Goal: Transaction & Acquisition: Purchase product/service

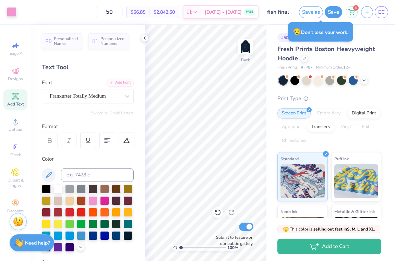
scroll to position [119, 0]
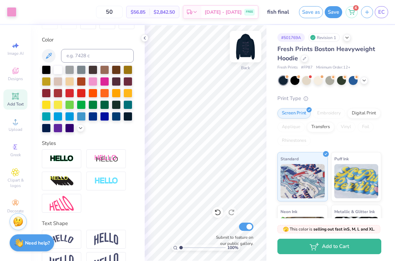
click at [242, 55] on img at bounding box center [245, 46] width 27 height 27
click at [242, 54] on img at bounding box center [245, 46] width 27 height 27
click at [248, 94] on div "100 % Back W 3.44 3.44 " H 0.92 0.92 " Y 3.09 3.09 " Center Middle Top Bottom S…" at bounding box center [206, 143] width 122 height 236
click at [17, 100] on icon at bounding box center [15, 96] width 8 height 8
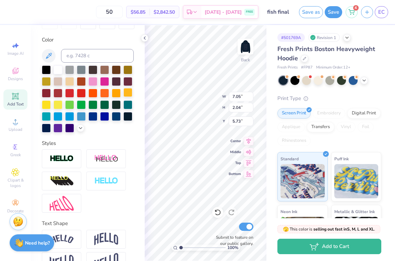
type textarea "T"
type textarea "GK '25"
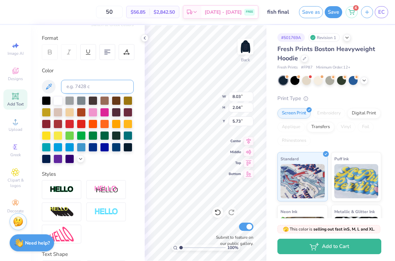
scroll to position [62, 0]
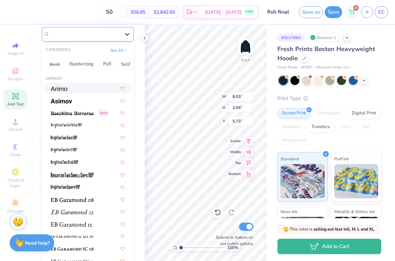
click at [123, 36] on div at bounding box center [127, 34] width 12 height 12
click at [130, 67] on button "Serif" at bounding box center [125, 64] width 17 height 11
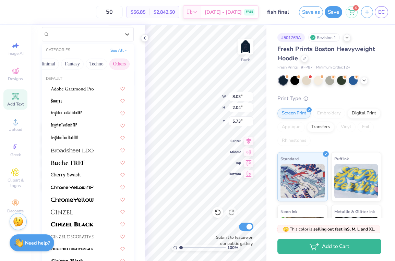
click at [122, 65] on button "Others" at bounding box center [119, 64] width 20 height 11
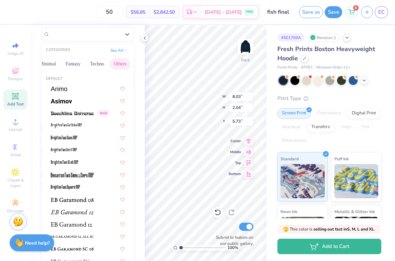
scroll to position [44, 0]
type input "6.94"
type input "1.71"
type input "5.90"
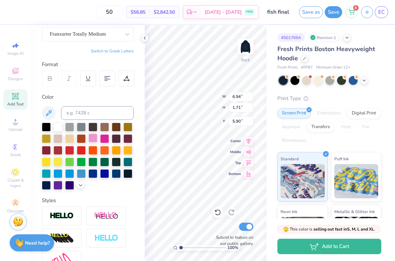
click at [93, 138] on div at bounding box center [92, 138] width 9 height 9
type input "3.00"
type input "5.08"
type input "1.25"
click at [204, 95] on div "100 % Back W 5.08 H 1.25 Y 3.00 Center Middle Top Bottom Submit to feature on o…" at bounding box center [206, 143] width 122 height 236
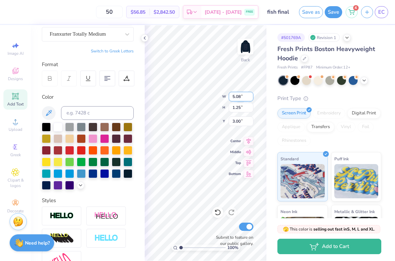
click at [247, 93] on div "100 % Back W 5.08 5.08 " H 1.25 1.25 " Y 3.00 3.00 " Center Middle Top Bottom S…" at bounding box center [206, 143] width 122 height 236
type input "4.50"
type input "1.11"
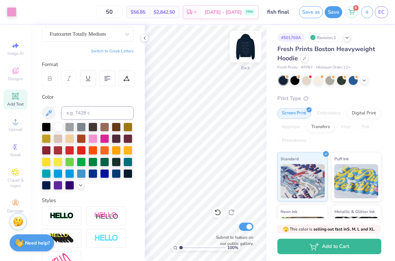
click at [248, 37] on img at bounding box center [245, 46] width 27 height 27
click at [248, 48] on img at bounding box center [245, 46] width 27 height 27
click at [246, 50] on img at bounding box center [245, 46] width 27 height 27
click at [243, 48] on img at bounding box center [245, 46] width 27 height 27
click at [244, 53] on img at bounding box center [245, 46] width 27 height 27
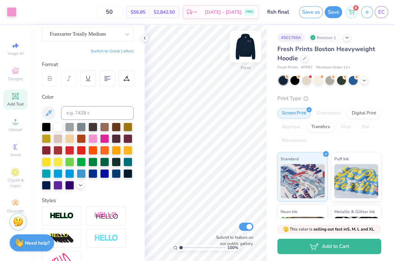
click at [248, 48] on img at bounding box center [245, 46] width 27 height 27
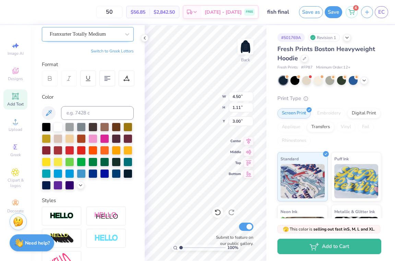
click at [110, 35] on div "Franxurter Totally Medium" at bounding box center [85, 34] width 72 height 11
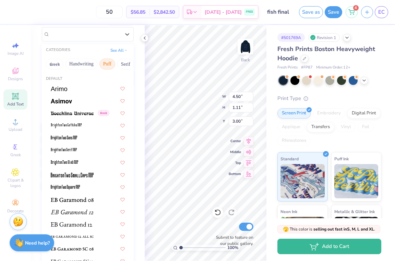
click at [114, 66] on button "Puff" at bounding box center [107, 64] width 16 height 11
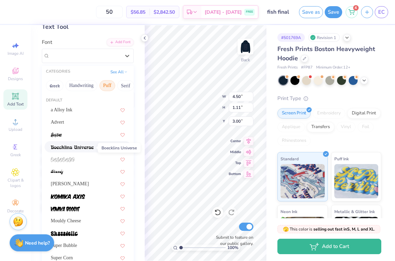
scroll to position [40, 0]
click at [130, 85] on button "Serif" at bounding box center [125, 86] width 17 height 11
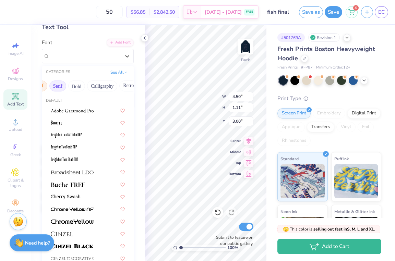
scroll to position [0, 86]
click at [107, 88] on button "Retro" at bounding box center [110, 86] width 18 height 11
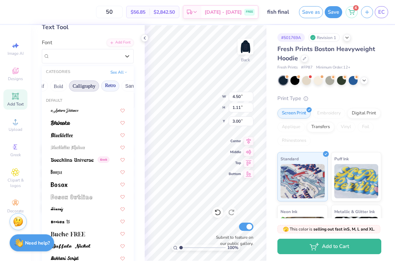
click at [96, 88] on button "Calligraphy" at bounding box center [84, 86] width 30 height 11
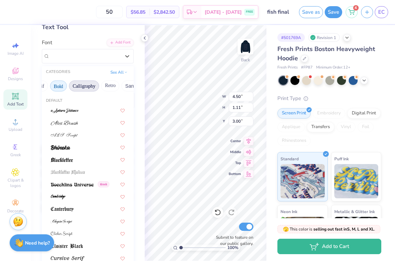
click at [67, 87] on button "Bold" at bounding box center [58, 86] width 17 height 11
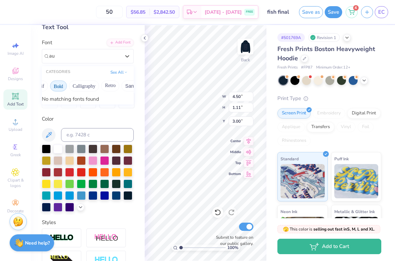
type input "a"
click at [92, 115] on div "Super Dream" at bounding box center [88, 110] width 86 height 11
type input "super drea"
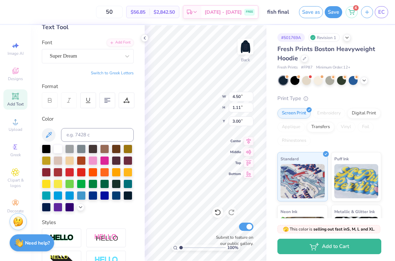
type input "5.21"
type input "1.32"
type input "2.89"
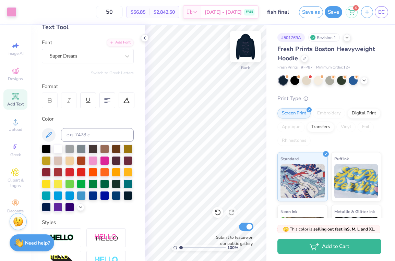
click at [249, 53] on img at bounding box center [245, 46] width 27 height 27
click at [249, 53] on img at bounding box center [246, 47] width 14 height 14
click at [246, 47] on img at bounding box center [245, 46] width 27 height 27
click at [247, 53] on img at bounding box center [245, 46] width 27 height 27
click at [241, 46] on img at bounding box center [245, 46] width 27 height 27
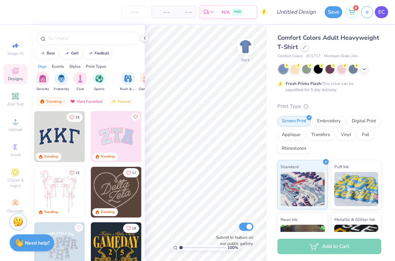
click at [386, 14] on link "EC" at bounding box center [381, 12] width 13 height 12
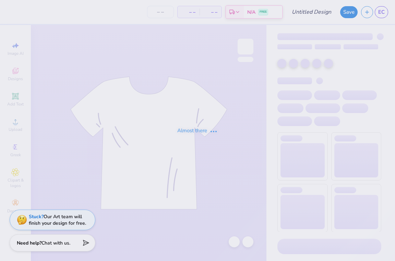
type input "sweatpants final"
type input "12"
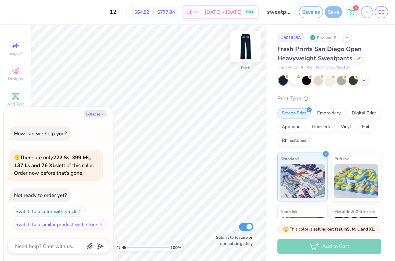
click at [249, 48] on img at bounding box center [245, 46] width 27 height 27
click at [249, 48] on img at bounding box center [246, 47] width 14 height 14
click at [103, 115] on icon "button" at bounding box center [102, 114] width 4 height 4
type textarea "x"
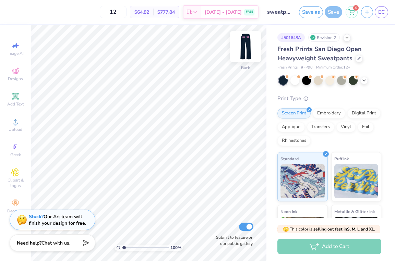
click at [241, 50] on img at bounding box center [245, 46] width 27 height 27
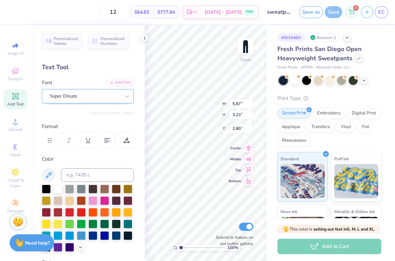
click at [71, 101] on div "Super Dream" at bounding box center [85, 96] width 72 height 11
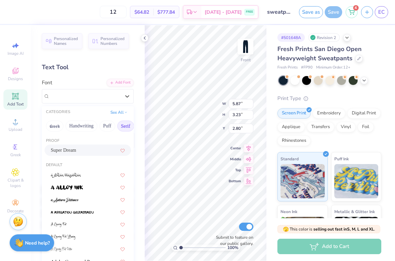
click at [129, 124] on button "Serif" at bounding box center [125, 126] width 17 height 11
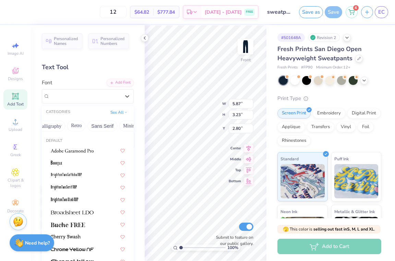
scroll to position [0, 202]
click at [120, 127] on button "Others" at bounding box center [122, 126] width 20 height 11
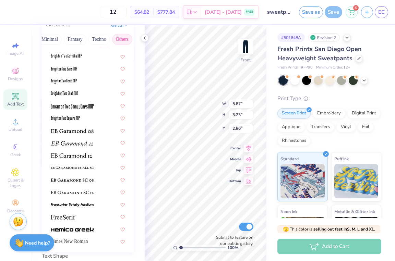
scroll to position [132, 0]
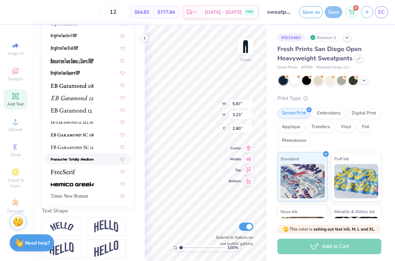
click at [93, 163] on span at bounding box center [72, 159] width 43 height 7
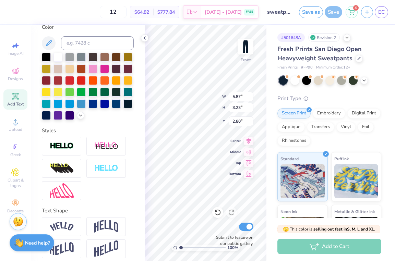
type input "4.91"
type input "2.70"
type input "3.07"
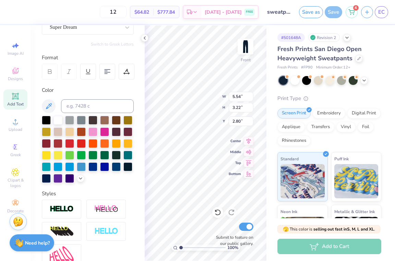
scroll to position [44, 0]
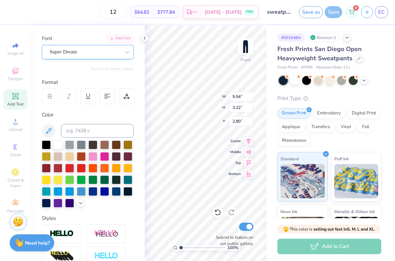
click at [121, 55] on div "Super Dream" at bounding box center [85, 52] width 72 height 11
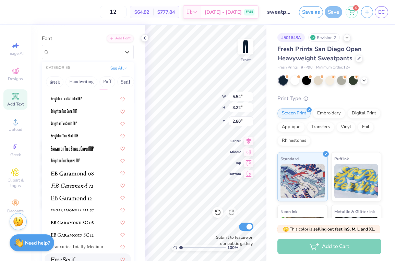
scroll to position [98, 0]
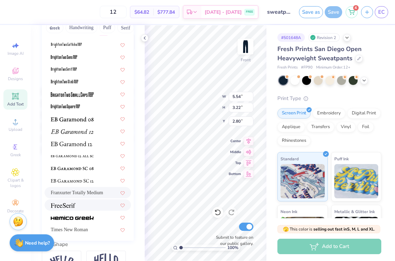
click at [87, 194] on span "Franxurter Totally Medium" at bounding box center [77, 192] width 52 height 7
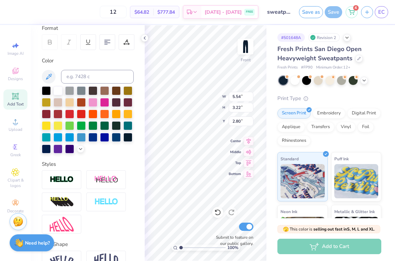
type input "4.76"
type input "2.70"
type input "3.07"
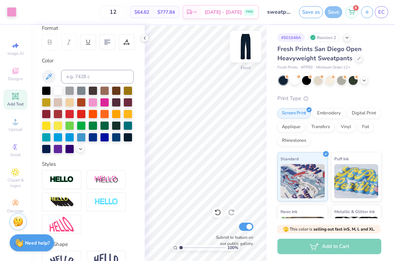
click at [239, 49] on img at bounding box center [245, 46] width 27 height 27
click at [169, 2] on div "12 $64.82 Per Item $777.84 Total Est. Delivery Aug 23 - 26 FREE" at bounding box center [139, 12] width 239 height 24
click at [168, 2] on div "12 $64.82 Per Item $777.84 Total Est. Delivery Aug 23 - 26 FREE" at bounding box center [139, 12] width 239 height 24
click at [167, 0] on div "12 $64.82 Per Item $777.84 Total Est. Delivery Aug 23 - 26 FREE" at bounding box center [139, 12] width 239 height 24
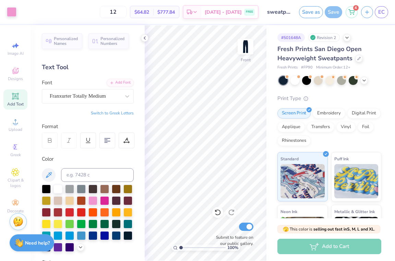
scroll to position [0, 0]
click at [111, 94] on div "Franxurter Totally Medium" at bounding box center [85, 96] width 72 height 11
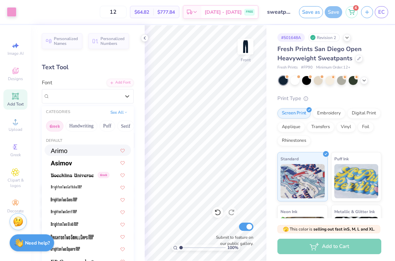
click at [60, 128] on button "Greek" at bounding box center [54, 126] width 17 height 11
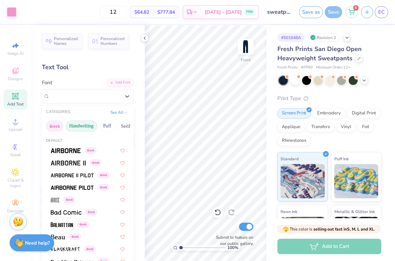
click at [74, 126] on button "Handwriting" at bounding box center [81, 126] width 32 height 11
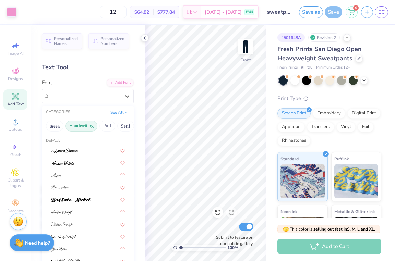
click at [99, 128] on div "Greek Handwriting Puff Serif Bold Calligraphy Retro Sans Serif Minimal Fantasy …" at bounding box center [88, 126] width 92 height 15
click at [103, 128] on button "Puff" at bounding box center [107, 126] width 16 height 11
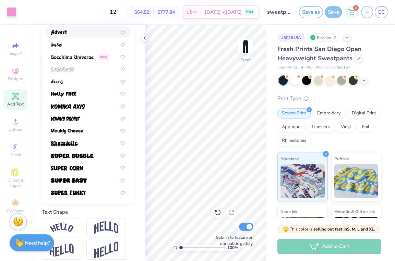
scroll to position [134, 0]
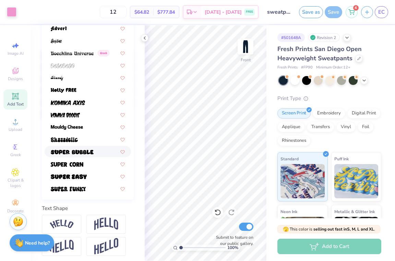
click at [94, 150] on div at bounding box center [88, 151] width 74 height 7
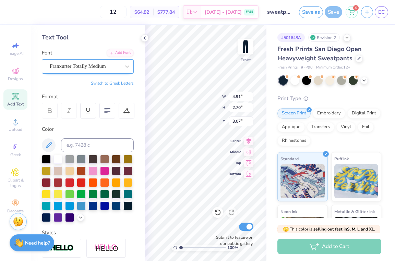
click at [120, 62] on div "Franxurter Totally Medium" at bounding box center [85, 66] width 72 height 11
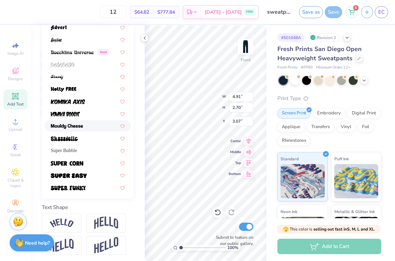
scroll to position [136, 0]
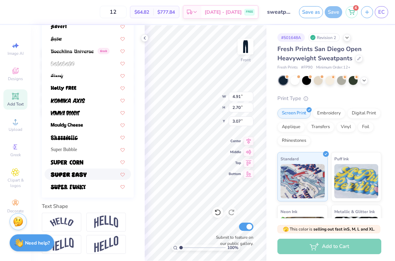
click at [90, 172] on div at bounding box center [88, 174] width 74 height 7
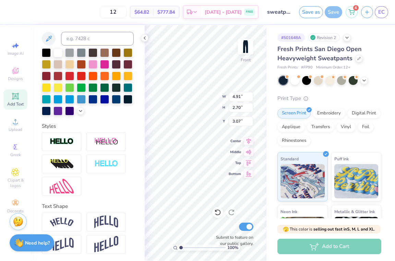
type input "5.55"
type input "3.49"
type input "2.67"
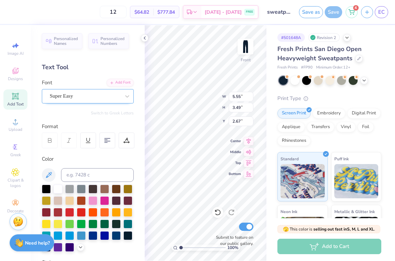
scroll to position [-1, 0]
click at [89, 96] on div "Super Easy" at bounding box center [85, 96] width 72 height 11
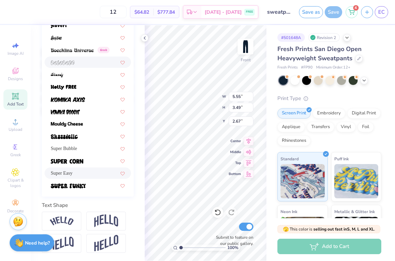
scroll to position [138, 0]
click at [77, 146] on span "Super Bubble" at bounding box center [64, 148] width 26 height 7
type input "7.57"
type input "4.12"
type input "2.36"
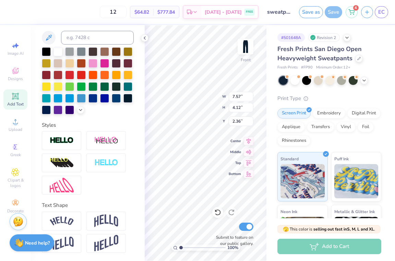
type input "6.34"
type input "3.88"
type input "2.48"
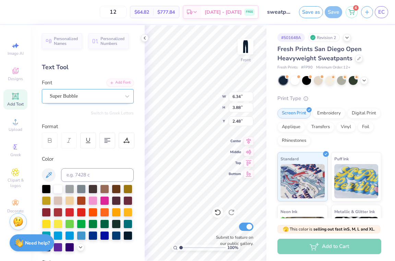
scroll to position [0, 0]
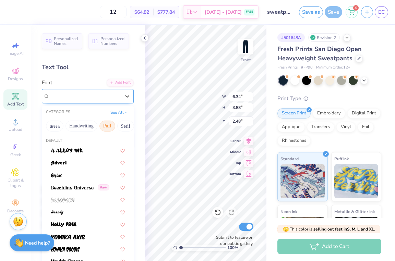
click at [97, 98] on div "Super Bubble" at bounding box center [85, 96] width 72 height 11
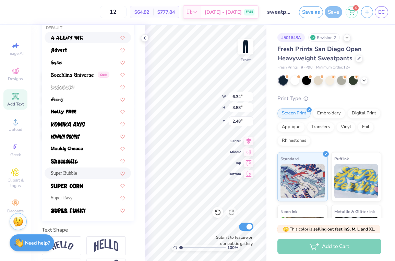
scroll to position [114, 0]
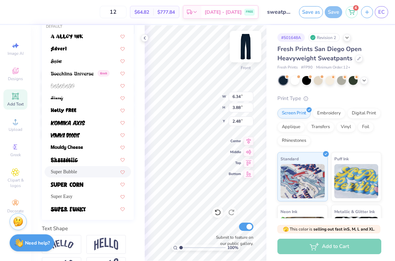
type input "7.57"
type input "4.12"
type input "2.36"
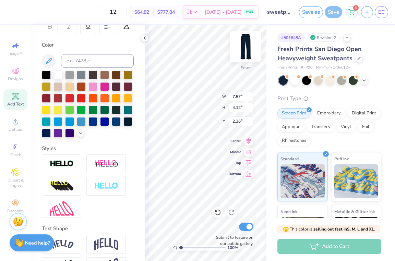
type input "6.34"
type input "3.88"
type input "2.48"
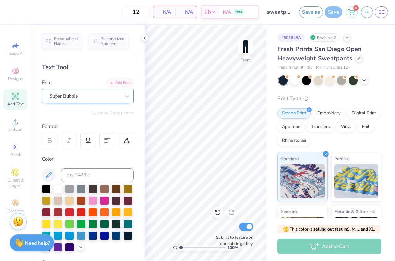
scroll to position [0, 0]
click at [97, 97] on div "Super Bubble" at bounding box center [85, 96] width 72 height 11
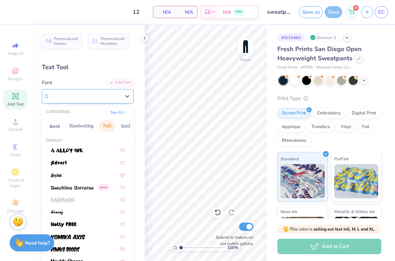
click at [108, 97] on div "Super Bubble" at bounding box center [85, 96] width 71 height 8
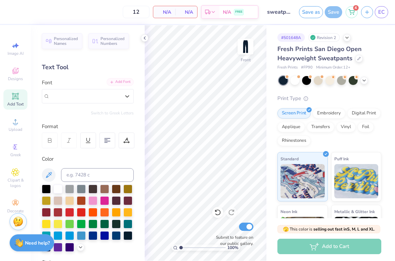
click at [126, 81] on div "Add Font" at bounding box center [120, 82] width 27 height 8
click at [244, 48] on img at bounding box center [245, 46] width 27 height 27
click at [243, 48] on img at bounding box center [245, 46] width 27 height 27
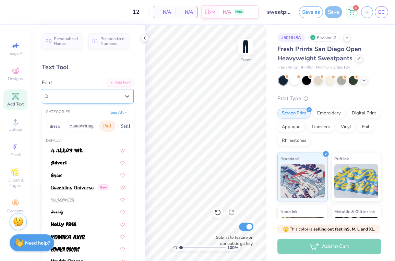
click at [114, 100] on div at bounding box center [85, 96] width 71 height 9
click at [20, 103] on span "Add Text" at bounding box center [15, 103] width 16 height 5
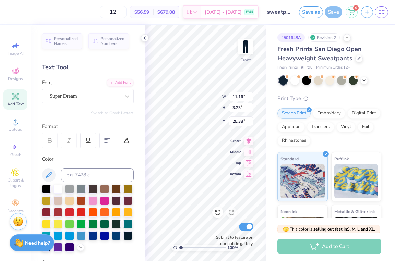
type textarea "T"
type textarea "GK"
type input "0.50"
click at [196, 96] on div "100 % Front W 5.54 5.54 " H 3.22 3.22 " Y 0.50 0.50 " Center Middle Top Bottom …" at bounding box center [206, 143] width 122 height 236
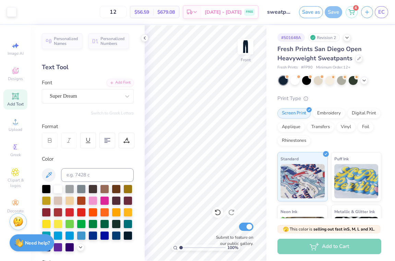
click at [14, 98] on icon at bounding box center [15, 96] width 5 height 5
type textarea "T"
type textarea "'25"
type input "0.50"
click at [246, 50] on img at bounding box center [245, 46] width 27 height 27
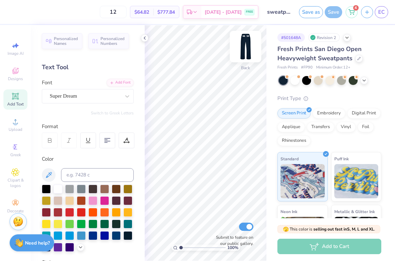
click at [245, 48] on img at bounding box center [245, 46] width 27 height 27
type input "1.31"
type input "5.87"
type input "3.23"
type input "1.31"
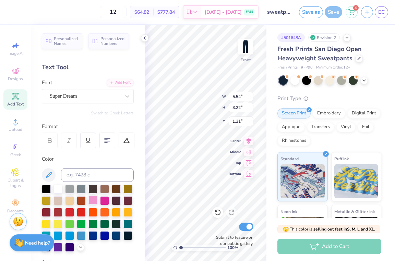
click at [93, 199] on div at bounding box center [92, 200] width 9 height 9
type input "5.87"
type input "3.23"
click at [91, 200] on div at bounding box center [92, 200] width 9 height 9
